Goal: Check status: Check status

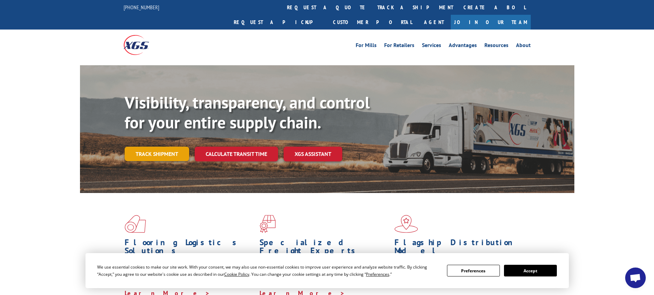
click at [176, 147] on link "Track shipment" at bounding box center [157, 154] width 65 height 14
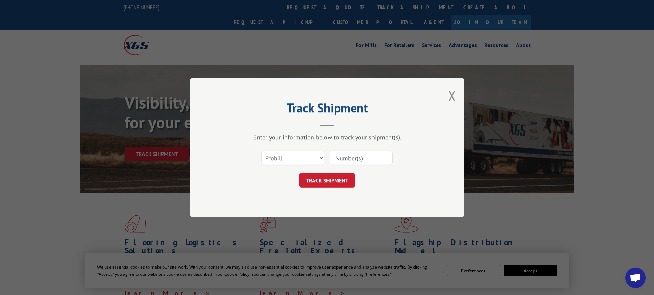
click at [353, 162] on input at bounding box center [361, 158] width 63 height 14
paste input "17596572"
type input "17596572"
click at [330, 176] on button "TRACK SHIPMENT" at bounding box center [327, 180] width 56 height 14
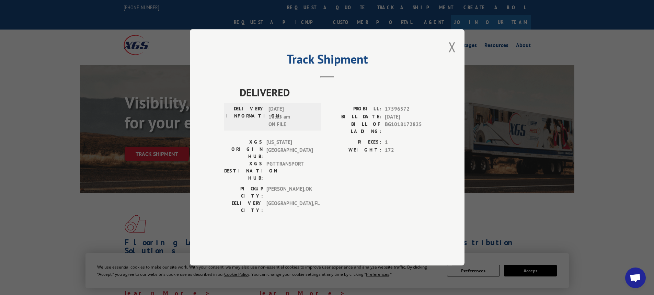
drag, startPoint x: 458, startPoint y: 63, endPoint x: 448, endPoint y: 68, distance: 10.8
click at [458, 63] on div "Track Shipment DELIVERED DELIVERY INFORMATION: [DATE] 10:15 am ON FILE PROBILL:…" at bounding box center [327, 147] width 275 height 236
click at [448, 68] on div "Track Shipment DELIVERED DELIVERY INFORMATION: [DATE] 10:15 am ON FILE PROBILL:…" at bounding box center [327, 147] width 275 height 236
click at [453, 56] on button "Close modal" at bounding box center [453, 47] width 8 height 18
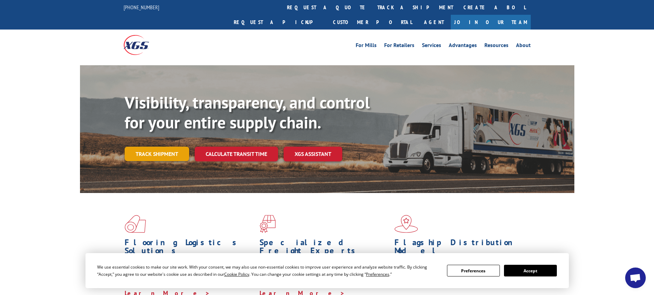
click at [175, 147] on link "Track shipment" at bounding box center [157, 154] width 65 height 14
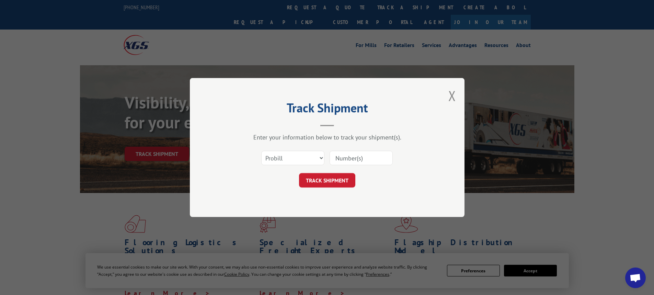
click at [360, 153] on input at bounding box center [361, 158] width 63 height 14
paste input "17596575"
type input "17596575"
click at [332, 177] on button "TRACK SHIPMENT" at bounding box center [327, 180] width 56 height 14
